Goal: Task Accomplishment & Management: Manage account settings

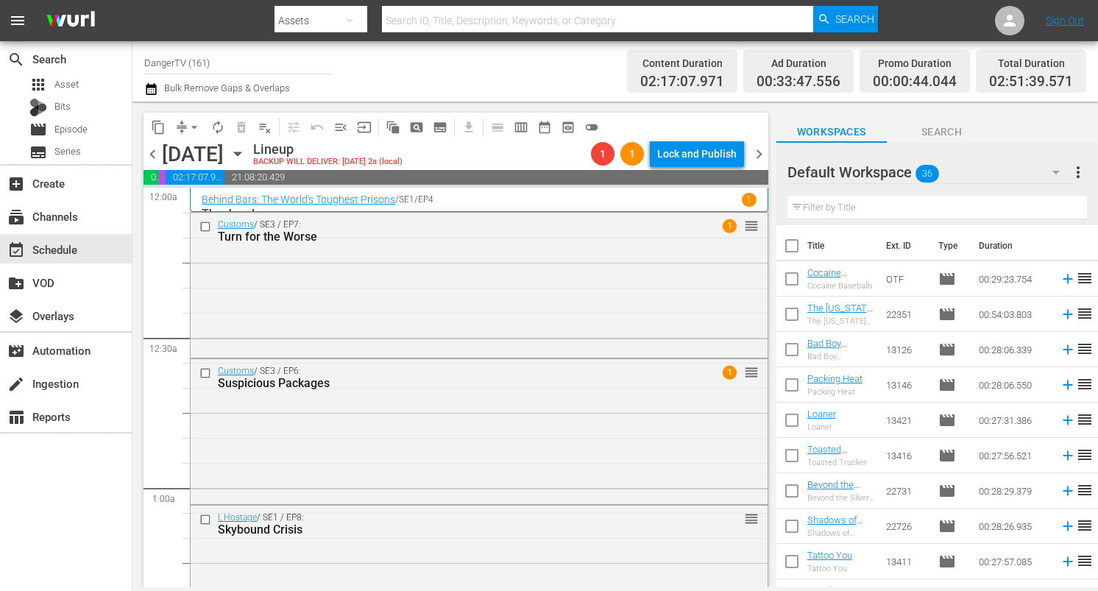
scroll to position [778, 0]
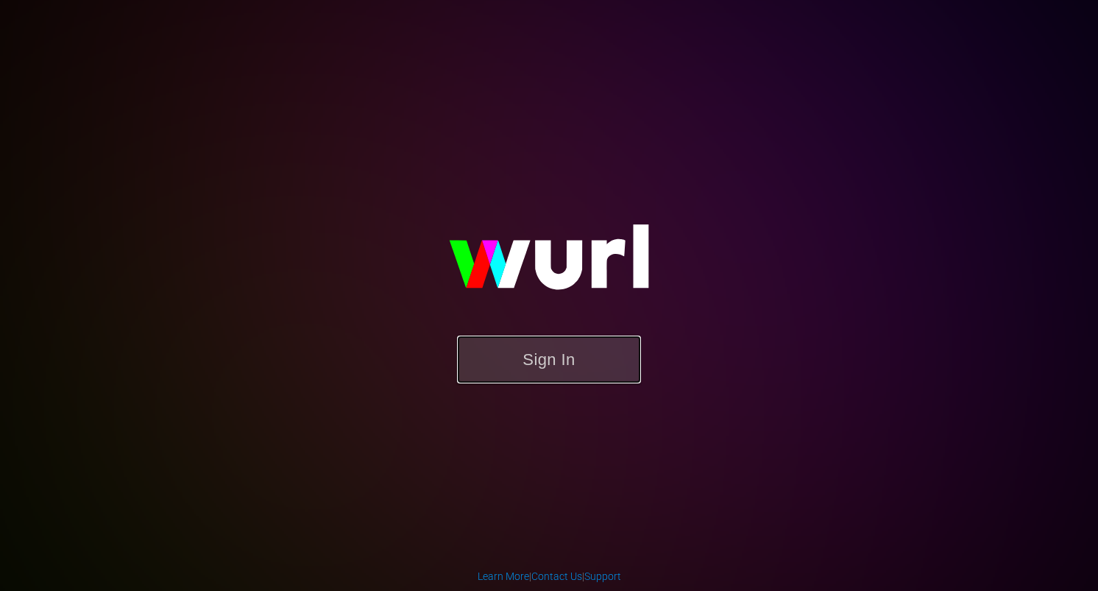
click at [565, 369] on button "Sign In" at bounding box center [549, 359] width 184 height 48
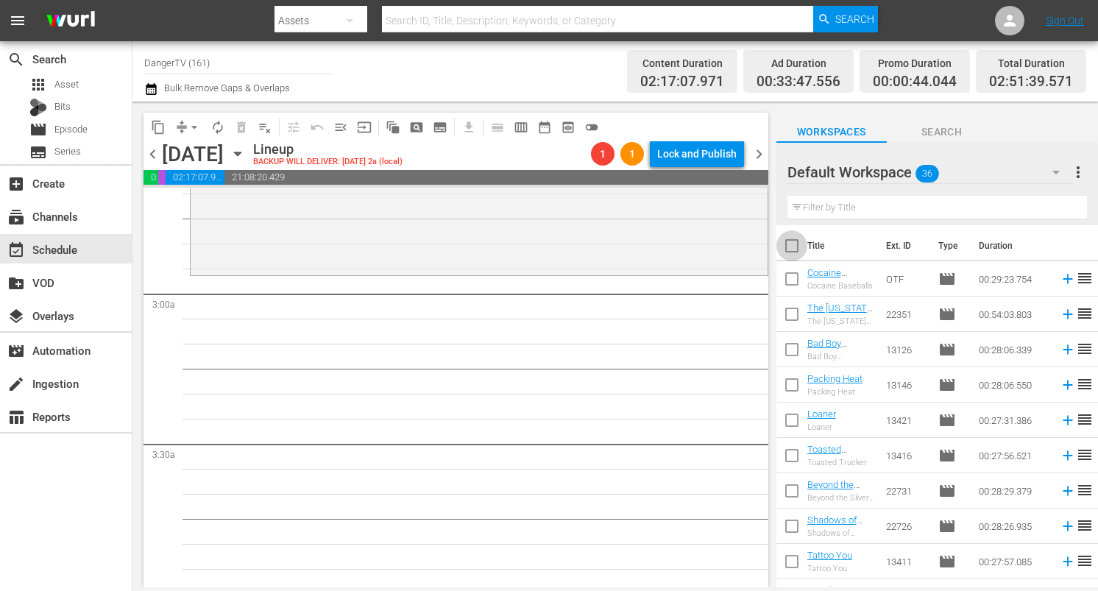
click at [792, 246] on input "checkbox" at bounding box center [791, 248] width 31 height 31
checkbox input "true"
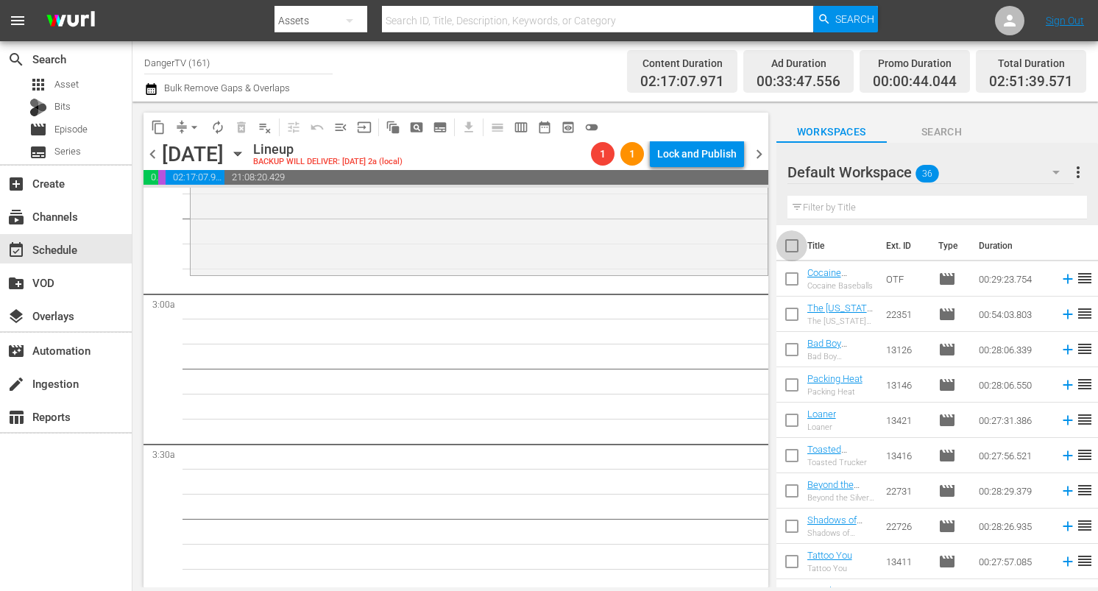
checkbox input "true"
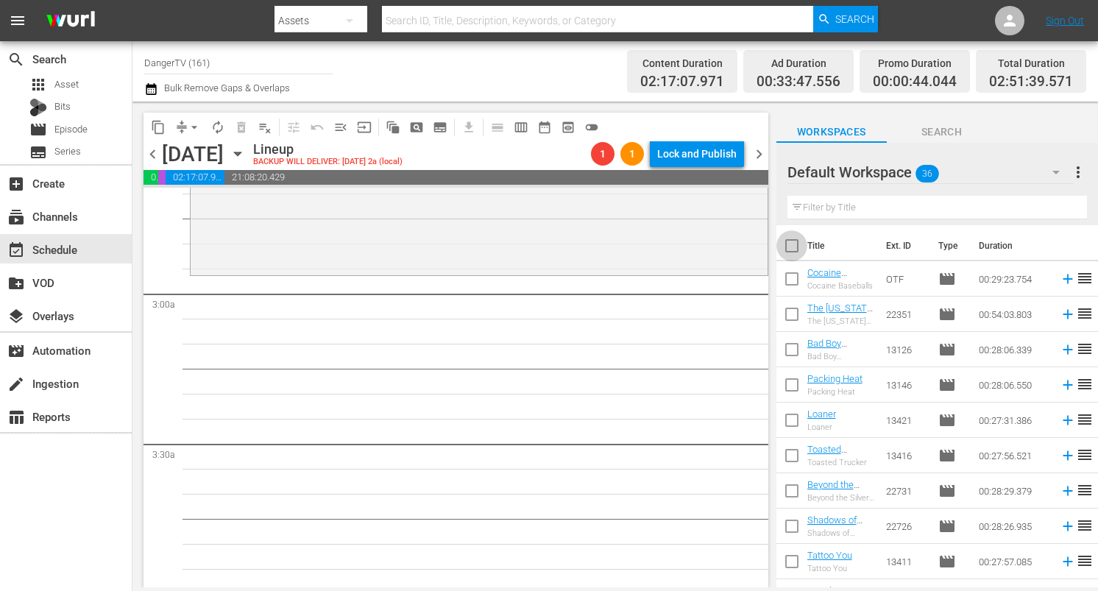
checkbox input "true"
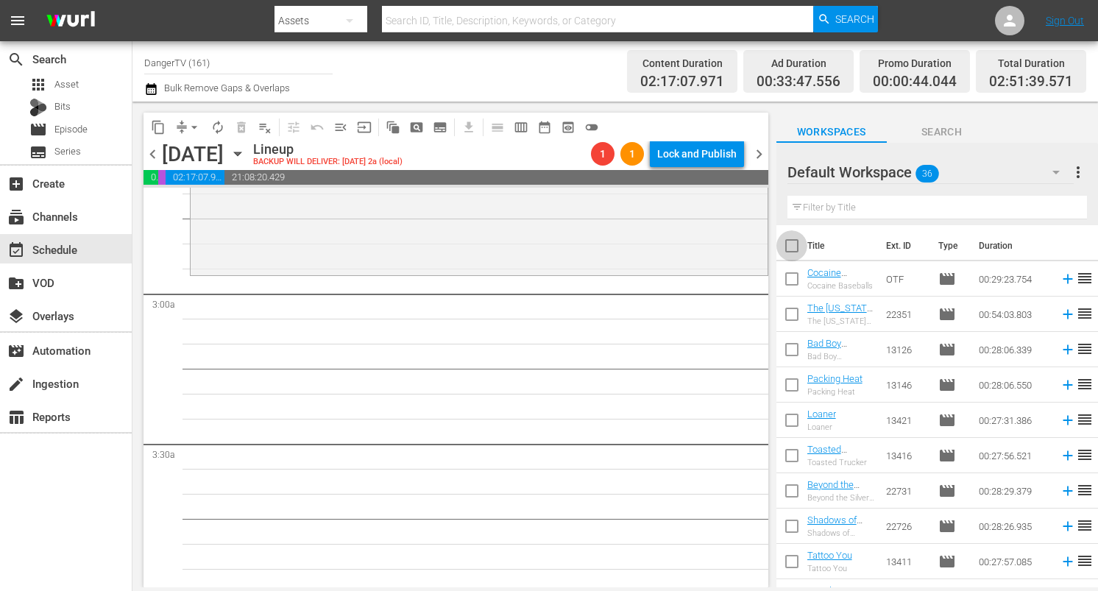
checkbox input "true"
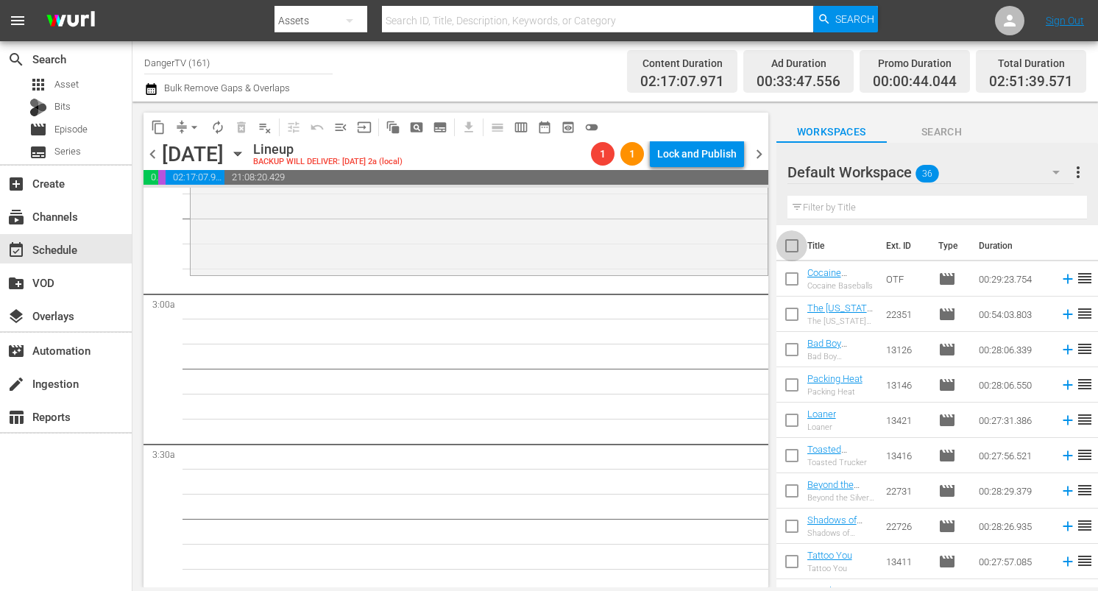
checkbox input "true"
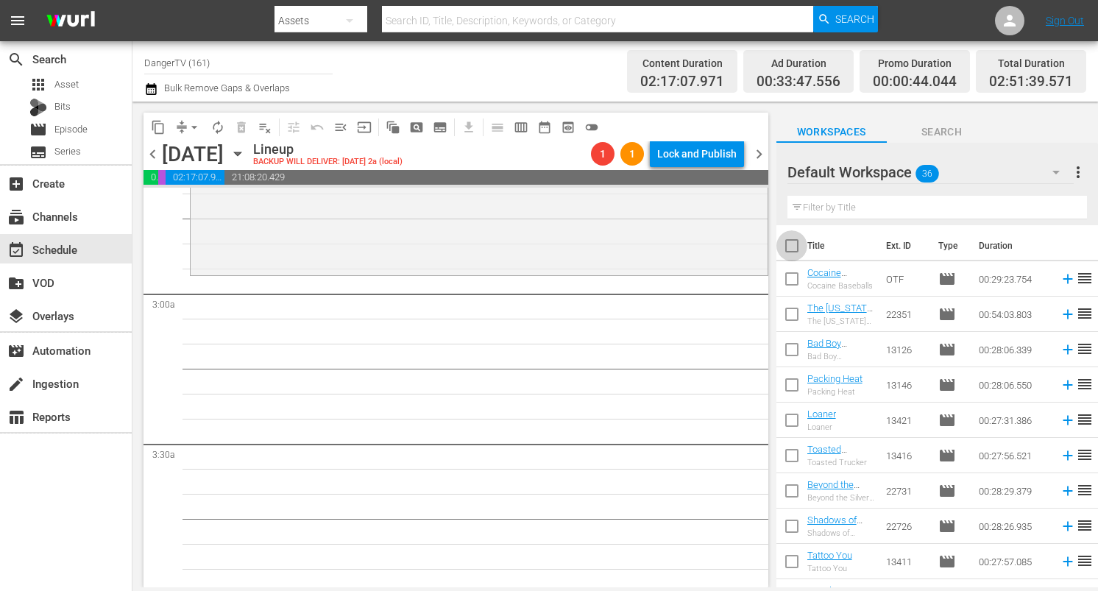
checkbox input "true"
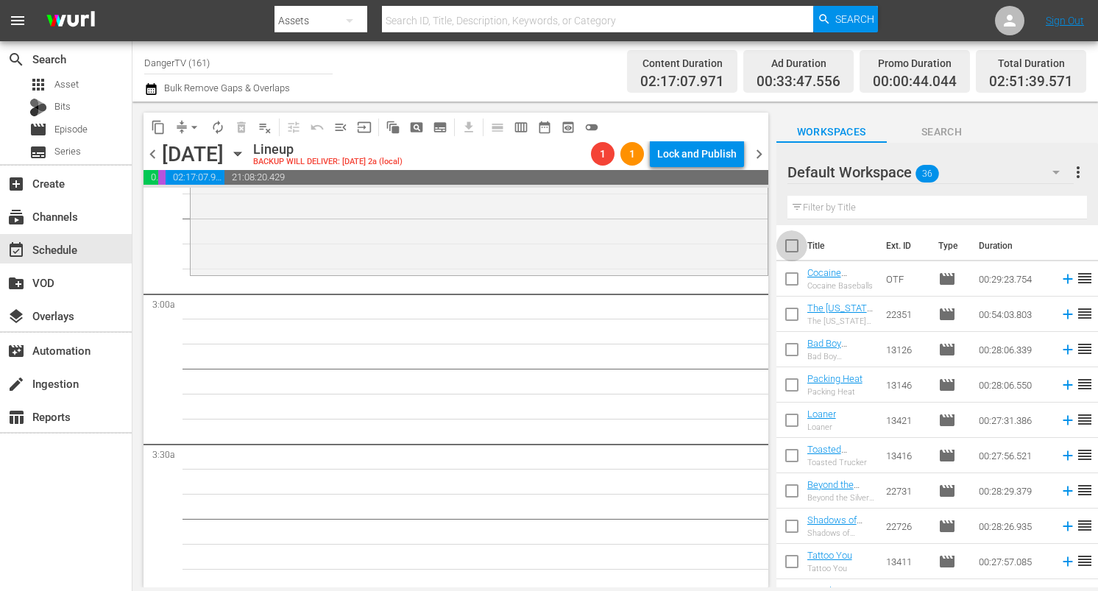
checkbox input "true"
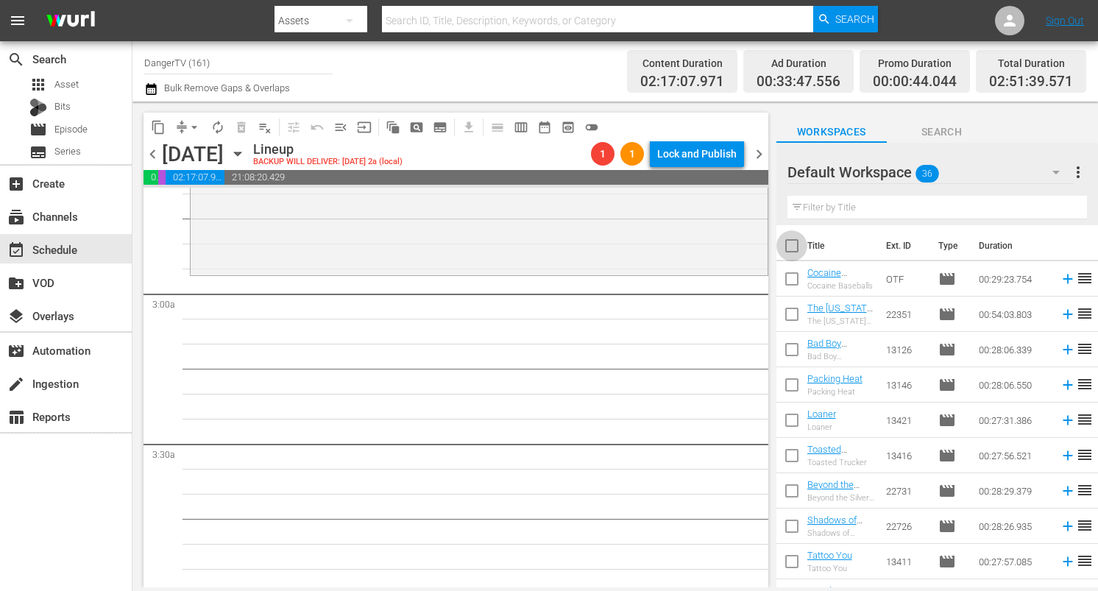
checkbox input "true"
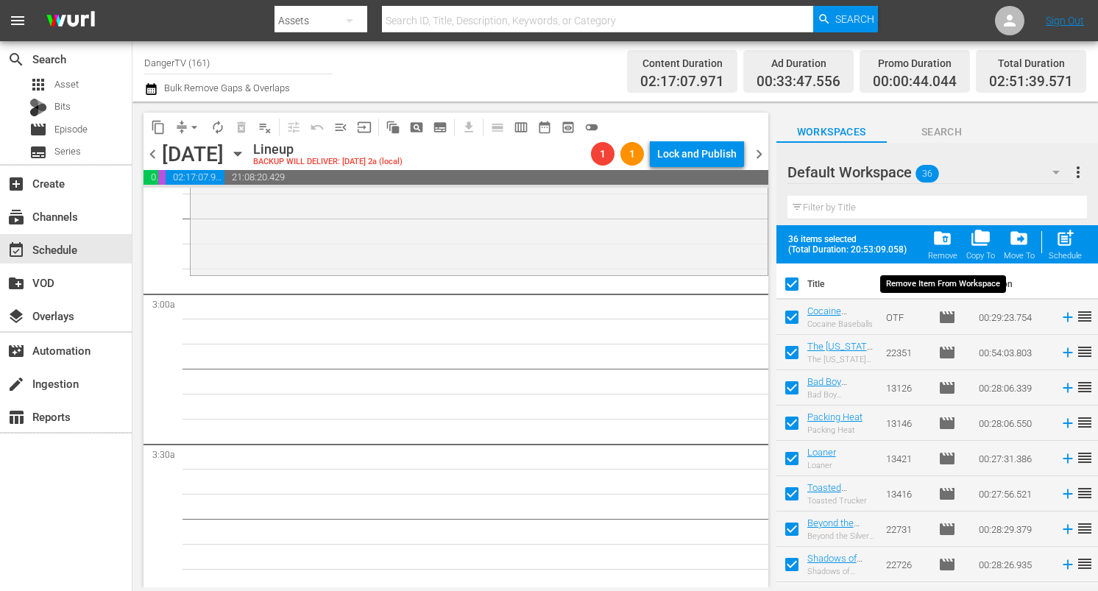
click at [939, 239] on span "folder_delete" at bounding box center [942, 238] width 20 height 20
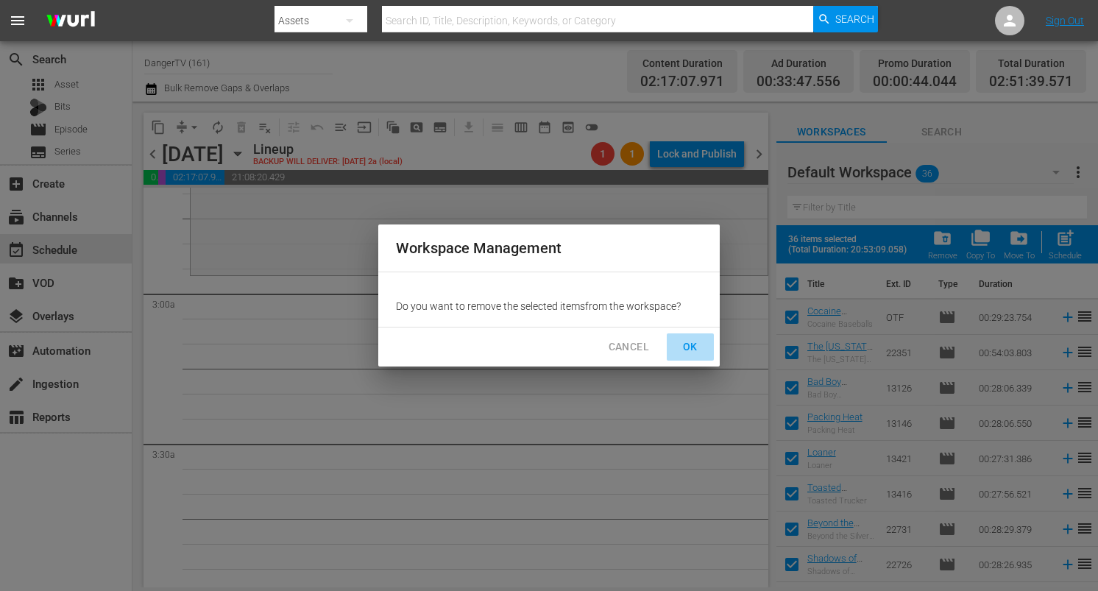
click at [696, 344] on span "OK" at bounding box center [690, 347] width 24 height 18
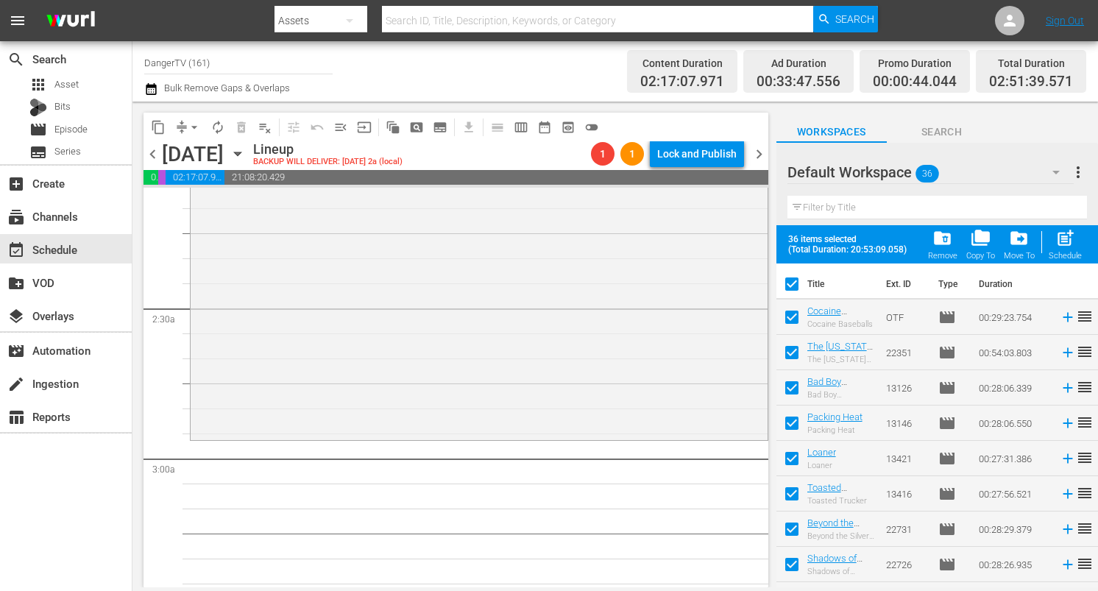
checkbox input "false"
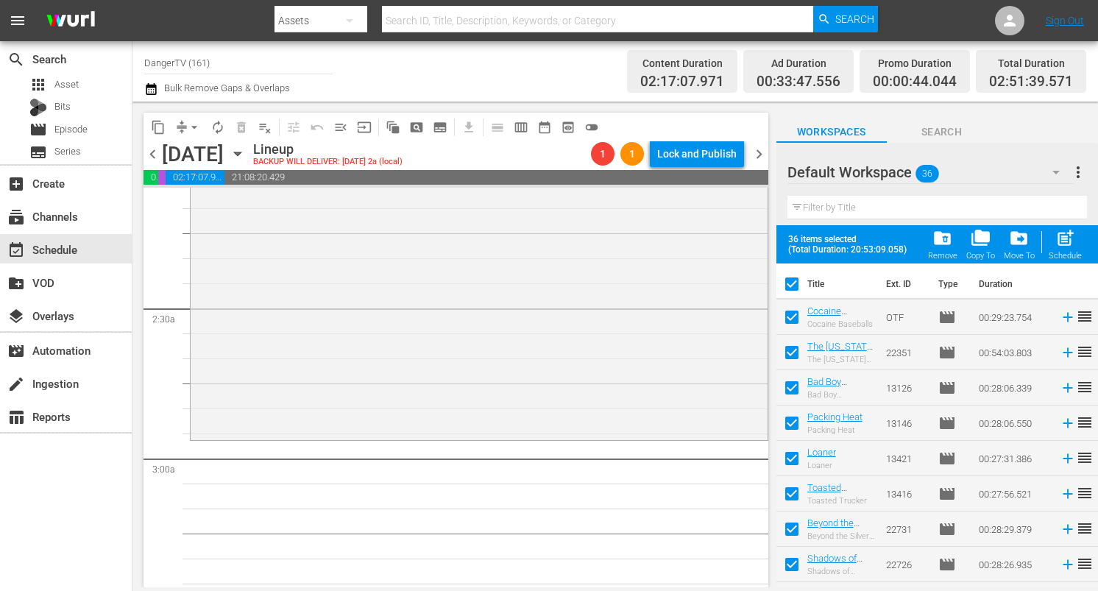
checkbox input "false"
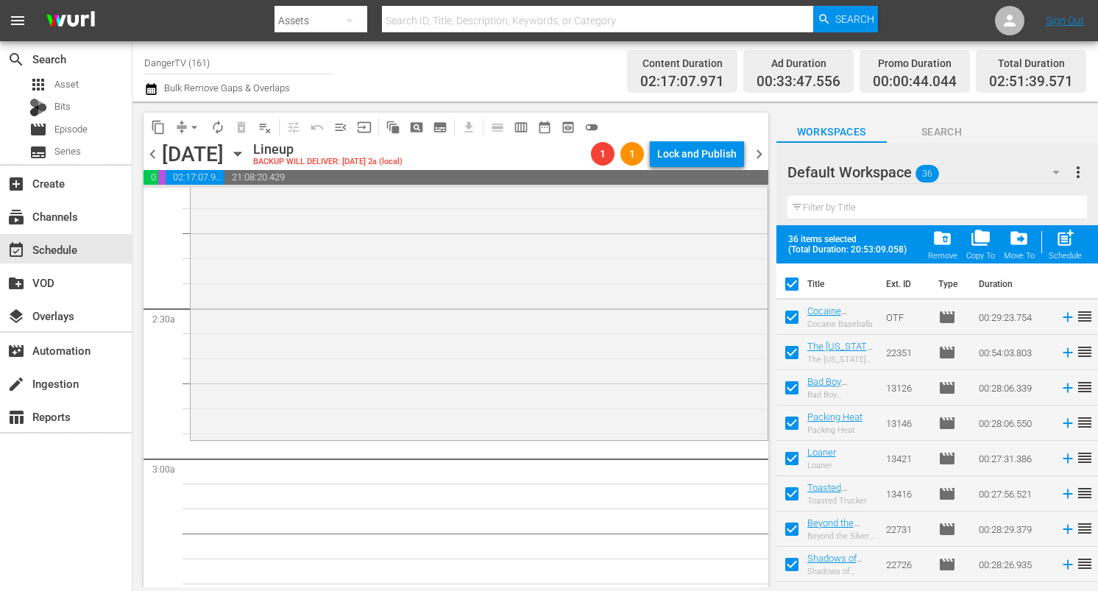
checkbox input "false"
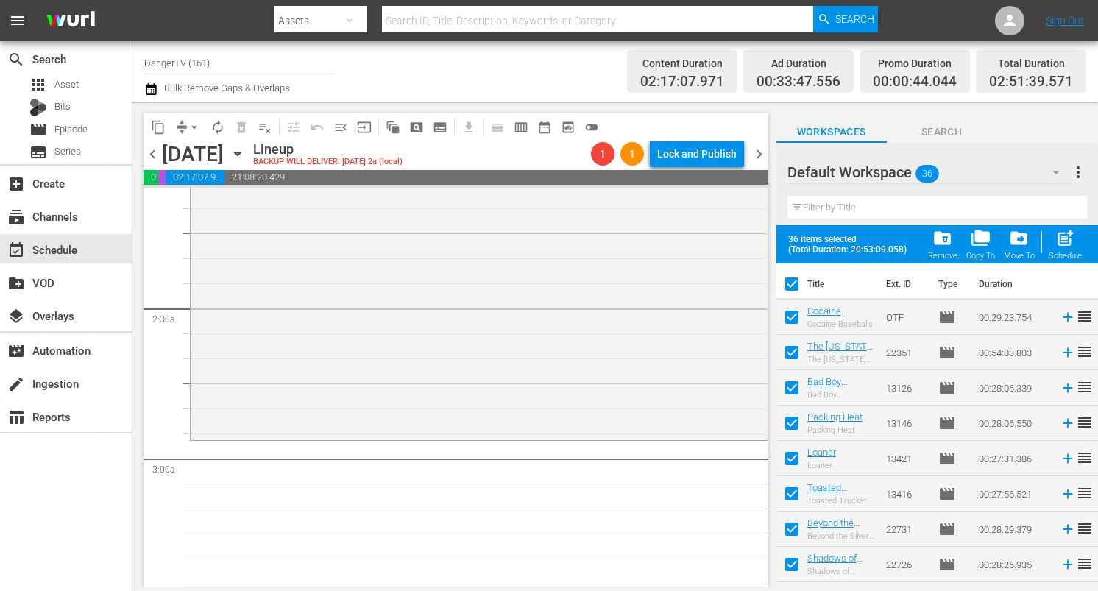
checkbox input "false"
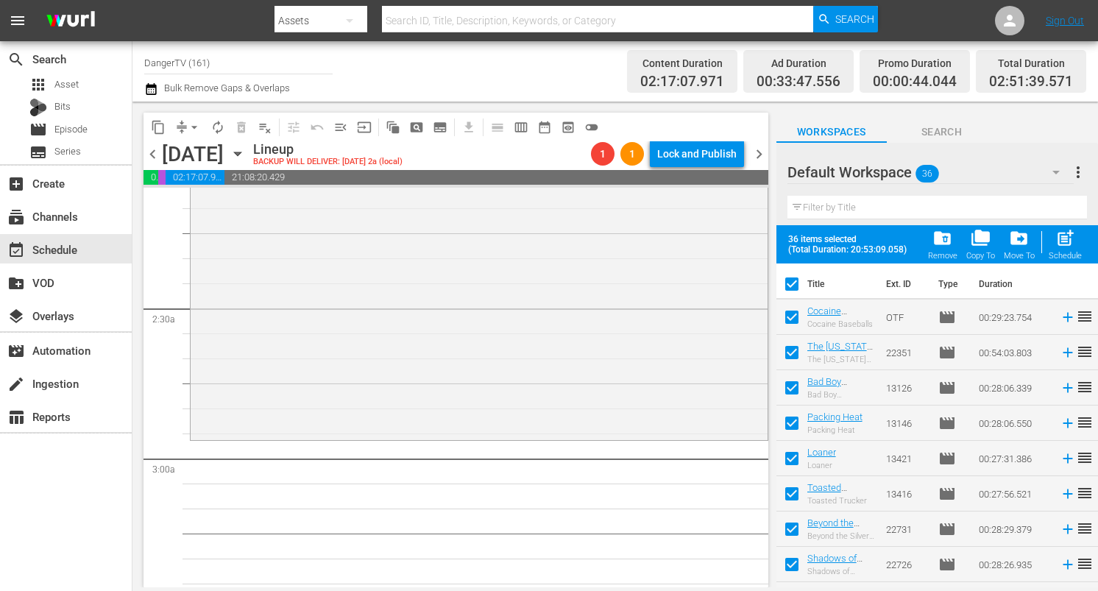
checkbox input "false"
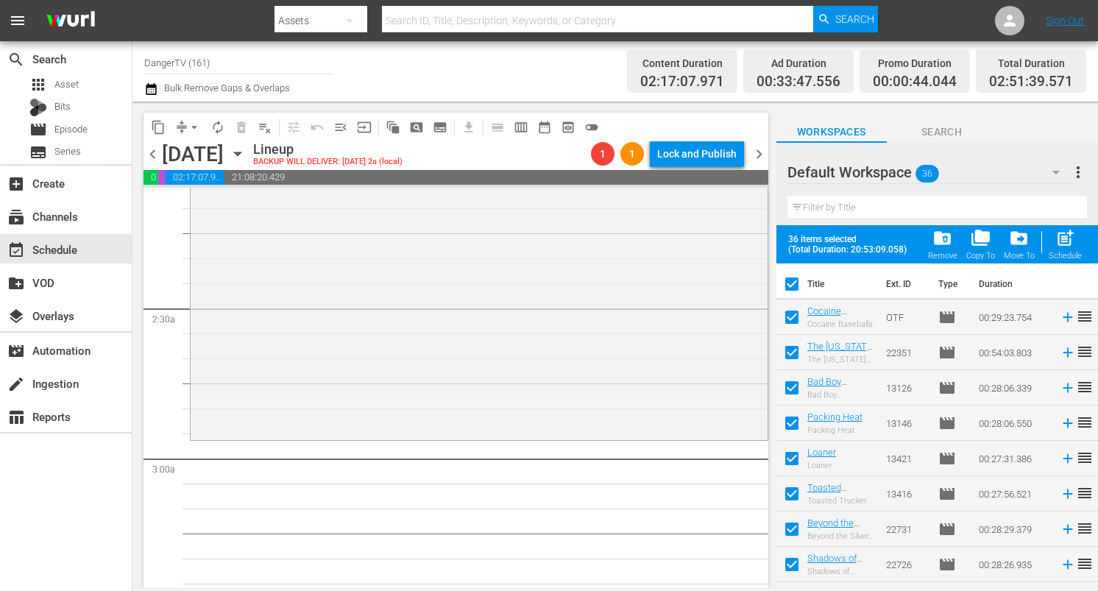
checkbox input "false"
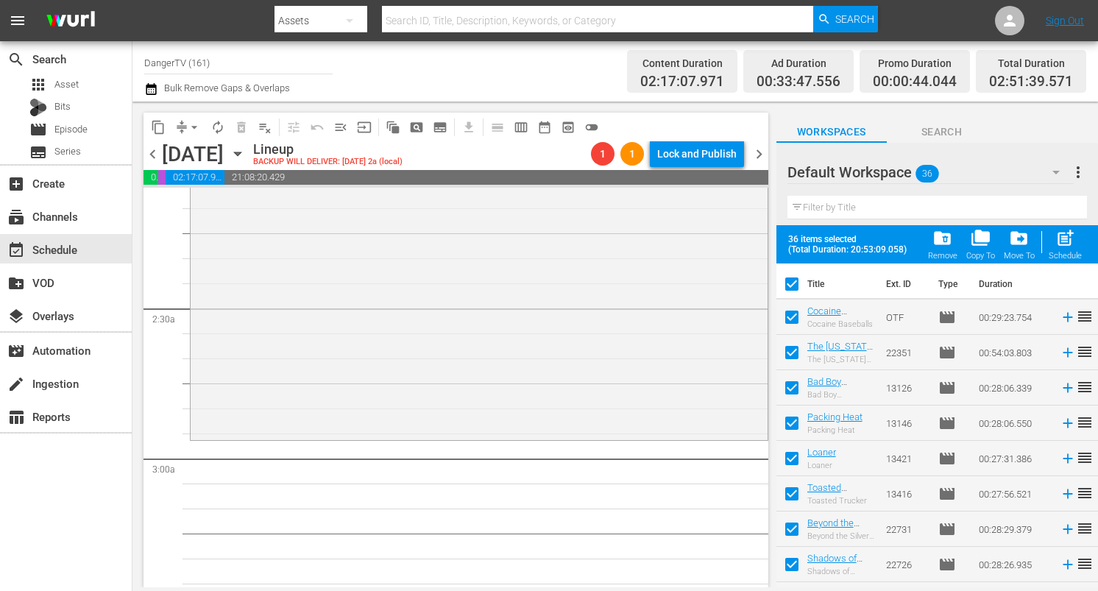
checkbox input "false"
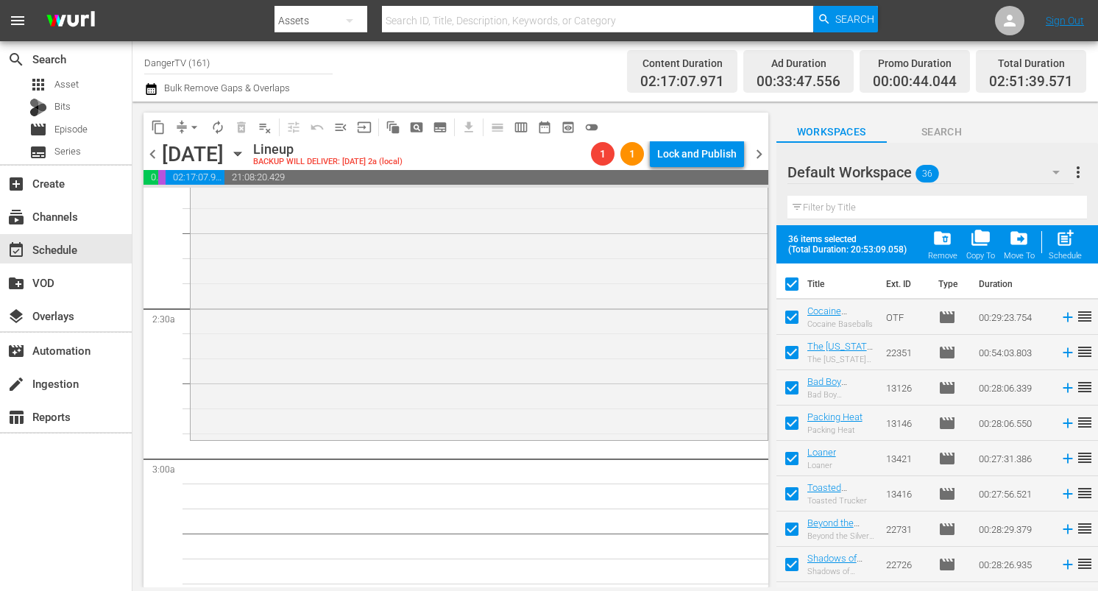
checkbox input "false"
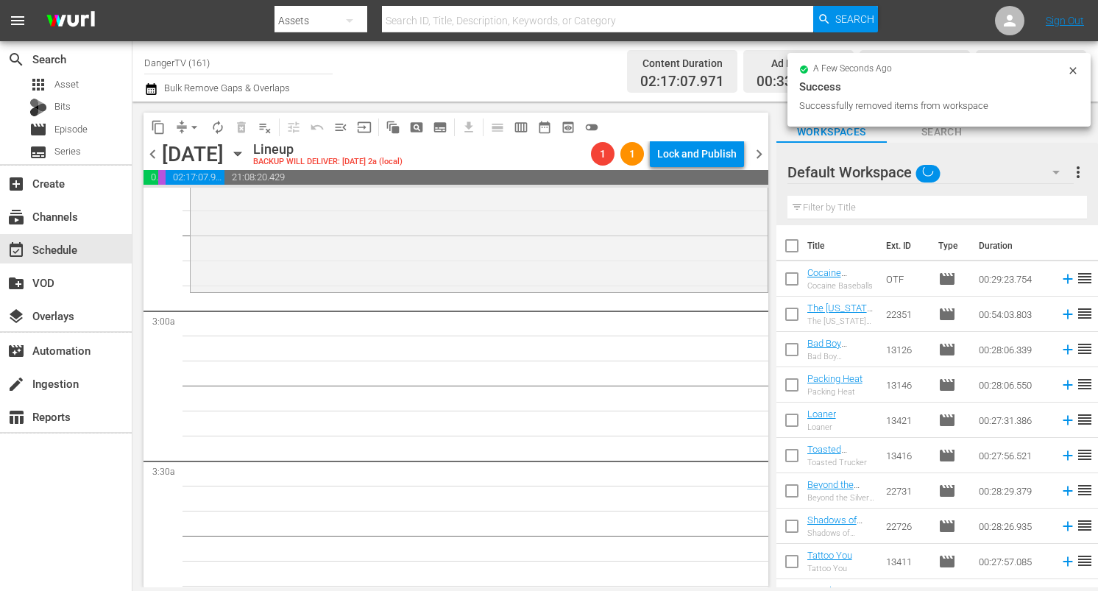
scroll to position [786, 0]
